Goal: Obtain resource: Download file/media

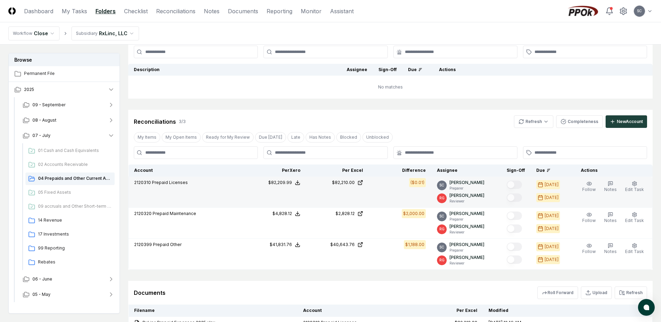
scroll to position [125, 0]
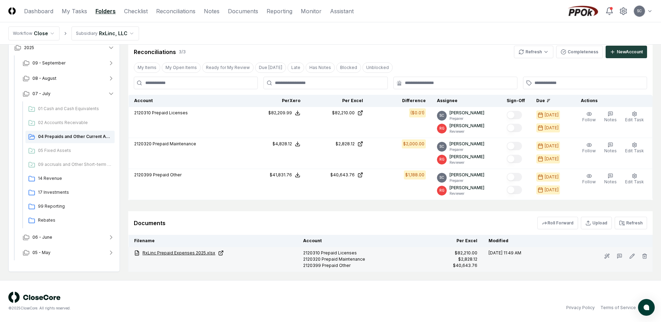
click at [172, 251] on link "RxLinc Prepaid Expenses 2025.xlsx" at bounding box center [213, 253] width 158 height 6
click at [183, 253] on link "RxLinc Prepaid Expenses 2025.xlsx" at bounding box center [213, 253] width 158 height 6
click at [170, 252] on link "RxLinc Prepaid Expenses 2025.xlsx" at bounding box center [213, 253] width 158 height 6
click at [182, 253] on link "RxLinc Prepaid Expenses 2025.xlsx" at bounding box center [213, 253] width 158 height 6
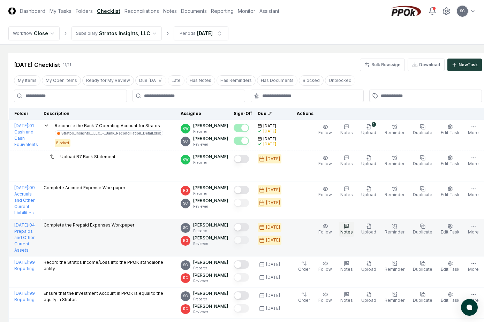
scroll to position [189, 0]
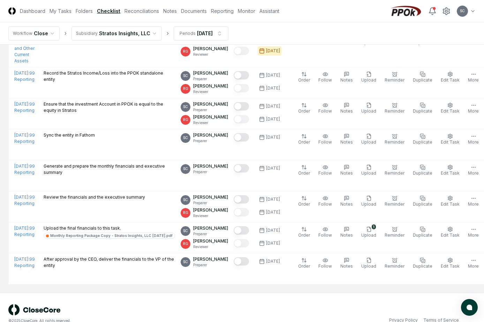
click at [299, 16] on header "CloseCore Dashboard My Tasks Folders Checklist Reconciliations Notes Documents …" at bounding box center [242, 11] width 484 height 22
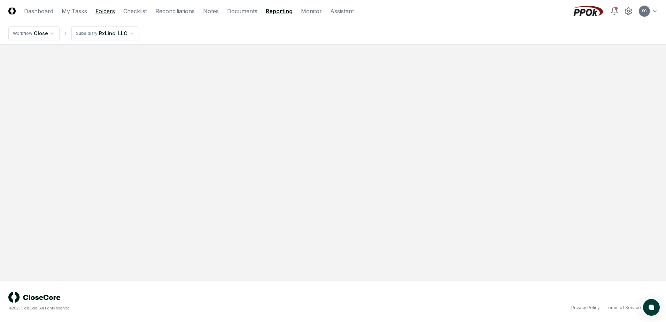
click at [101, 11] on link "Folders" at bounding box center [105, 11] width 20 height 8
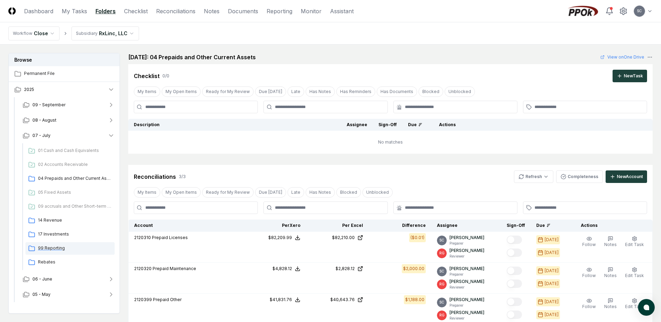
click at [53, 250] on span "99 Reporting" at bounding box center [75, 248] width 74 height 6
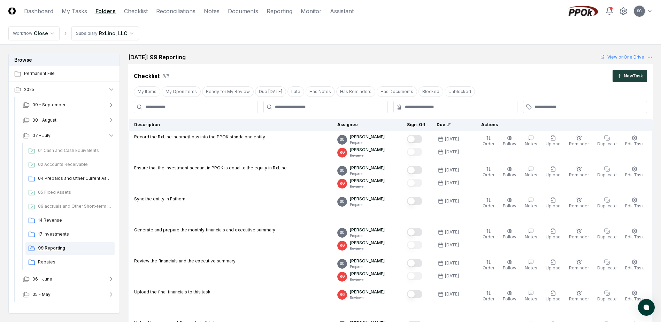
click at [45, 248] on span "99 Reporting" at bounding box center [75, 248] width 74 height 6
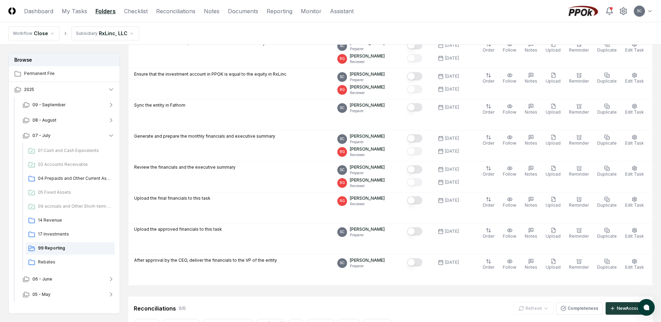
scroll to position [50, 0]
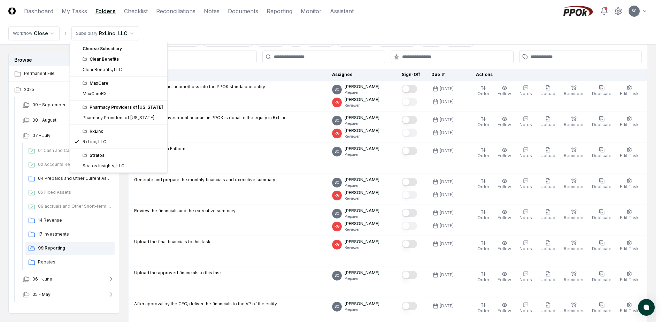
click at [106, 31] on html "CloseCore Dashboard My Tasks Folders Checklist Reconciliations Notes Documents …" at bounding box center [330, 275] width 661 height 651
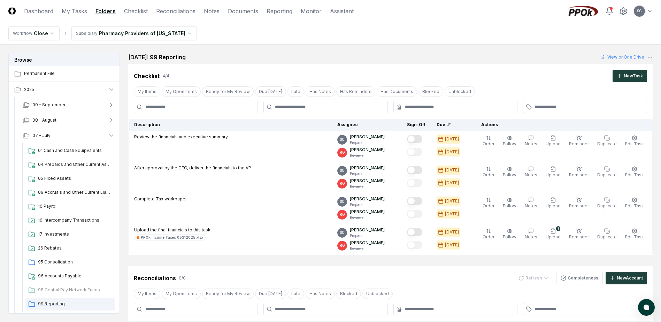
click at [59, 308] on div "99 Reporting" at bounding box center [69, 304] width 89 height 13
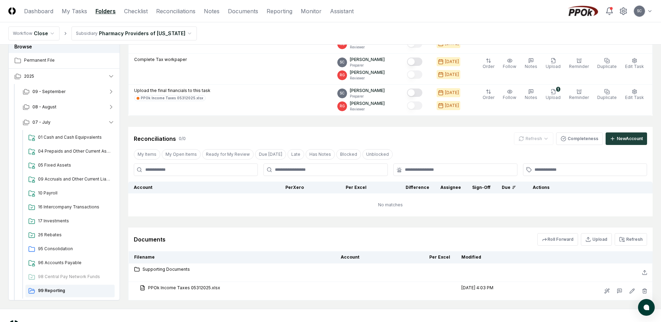
scroll to position [168, 0]
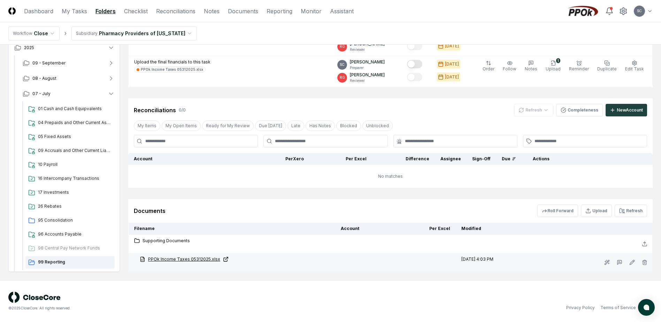
click at [186, 260] on link "PPOk Income Taxes 05312025.xlsx" at bounding box center [235, 259] width 190 height 6
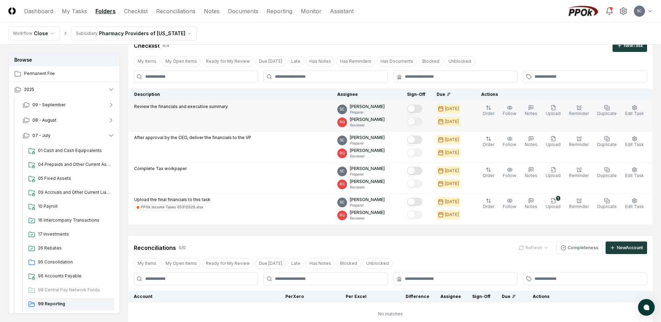
scroll to position [29, 0]
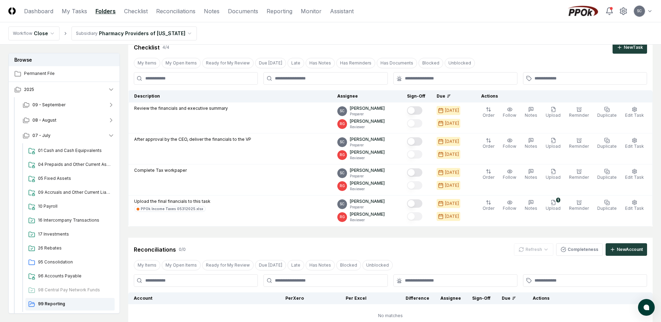
click at [131, 33] on html "CloseCore Dashboard My Tasks Folders Checklist Reconciliations Notes Documents …" at bounding box center [330, 216] width 661 height 490
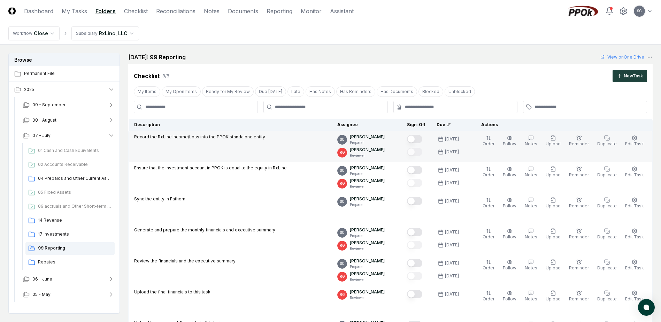
click at [422, 138] on button "Mark complete" at bounding box center [414, 139] width 15 height 8
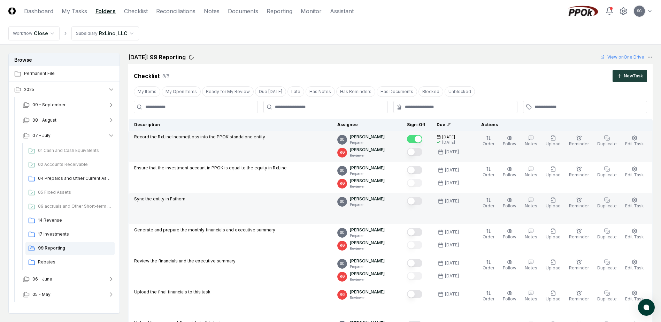
click at [422, 197] on button "Mark complete" at bounding box center [414, 201] width 15 height 8
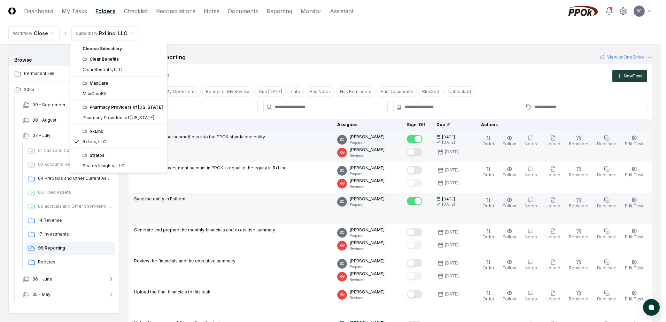
click at [108, 33] on html "CloseCore Dashboard My Tasks Folders Checklist Reconciliations Notes Documents …" at bounding box center [333, 325] width 666 height 651
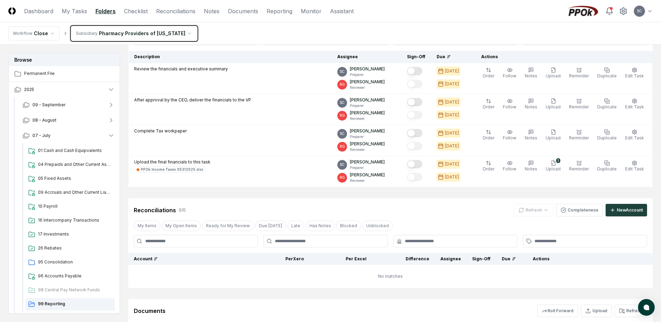
scroll to position [168, 0]
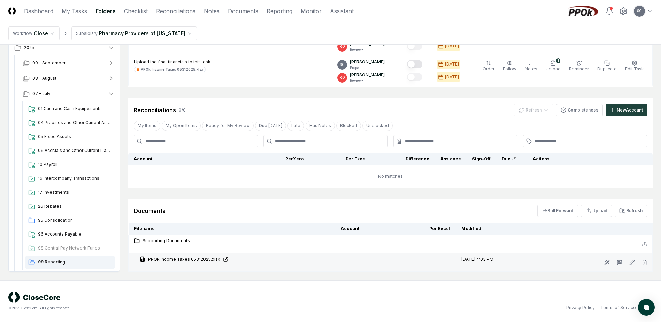
click at [189, 259] on link "PPOk Income Taxes 05312025.xlsx" at bounding box center [235, 259] width 190 height 6
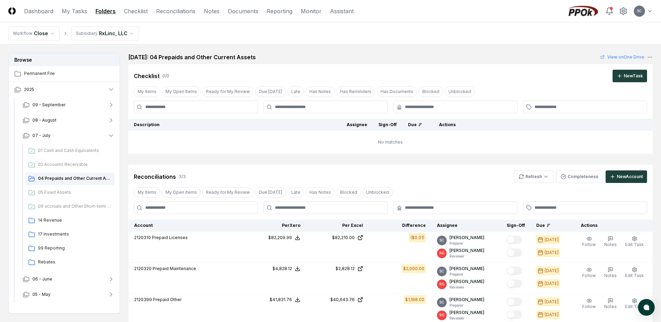
click at [101, 36] on html "CloseCore Dashboard My Tasks Folders Checklist Reconciliations Notes Documents …" at bounding box center [330, 223] width 661 height 447
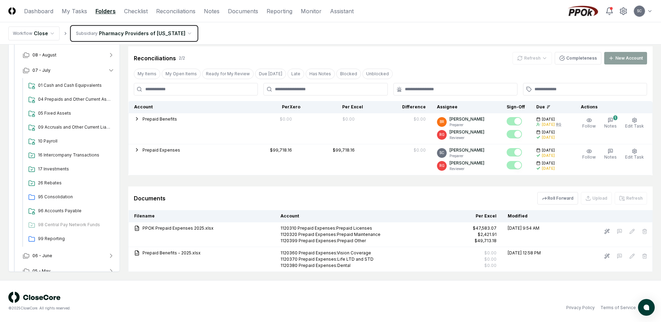
scroll to position [32, 0]
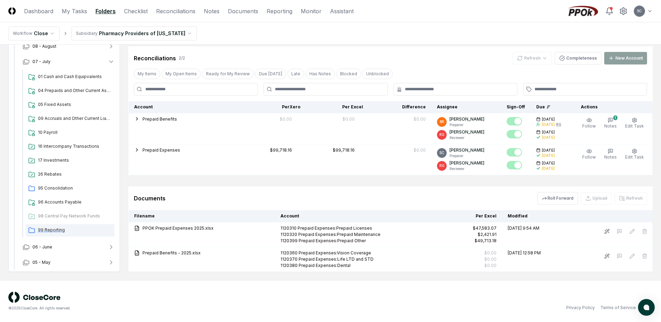
click at [54, 230] on span "99 Reporting" at bounding box center [75, 230] width 74 height 6
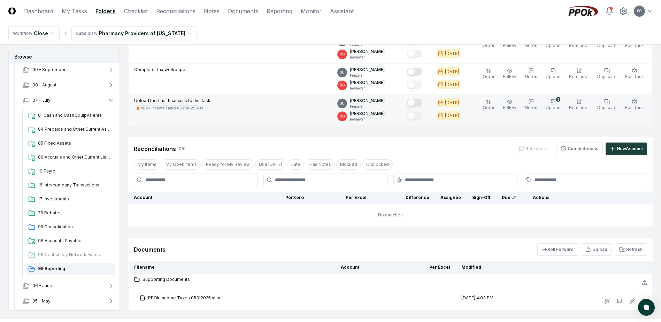
scroll to position [168, 0]
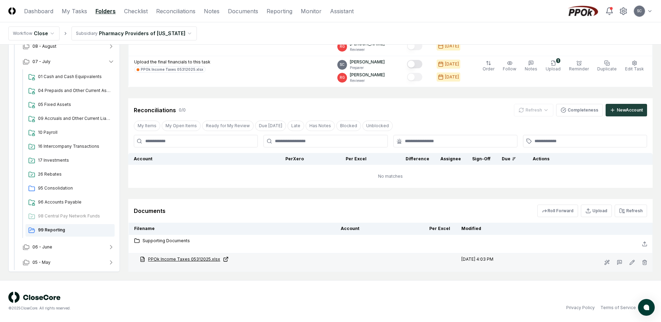
click at [182, 260] on link "PPOk Income Taxes 05312025.xlsx" at bounding box center [235, 259] width 190 height 6
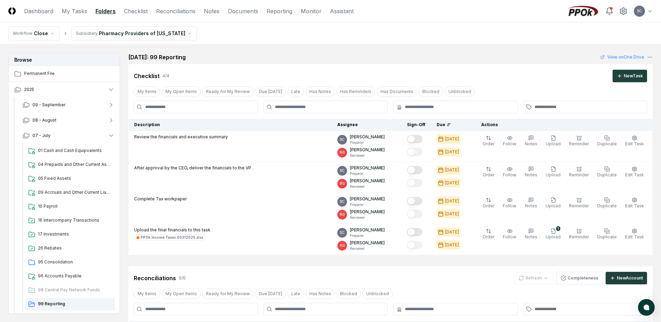
scroll to position [168, 0]
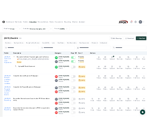
scroll to position [189, 0]
